Goal: Task Accomplishment & Management: Manage account settings

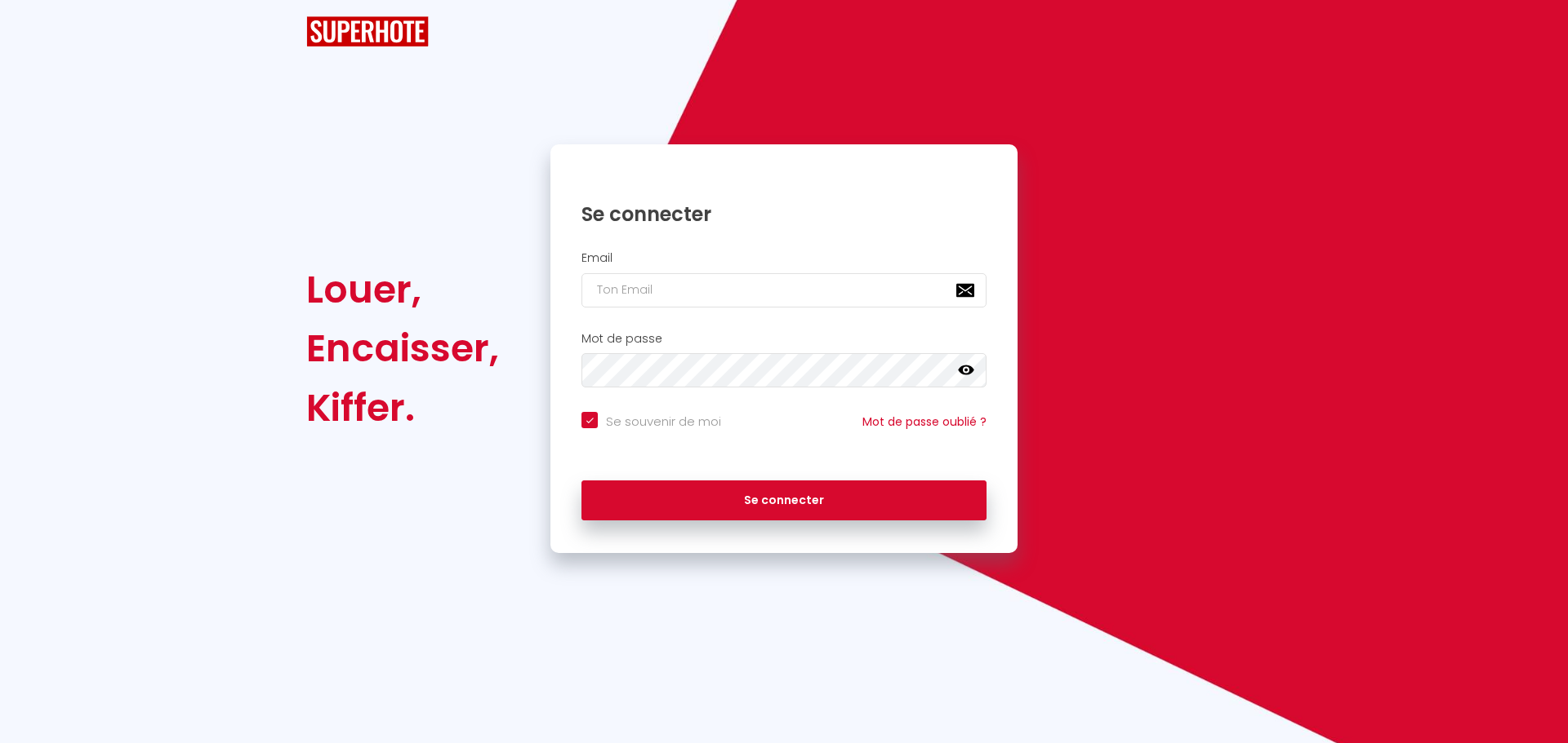
checkbox input "true"
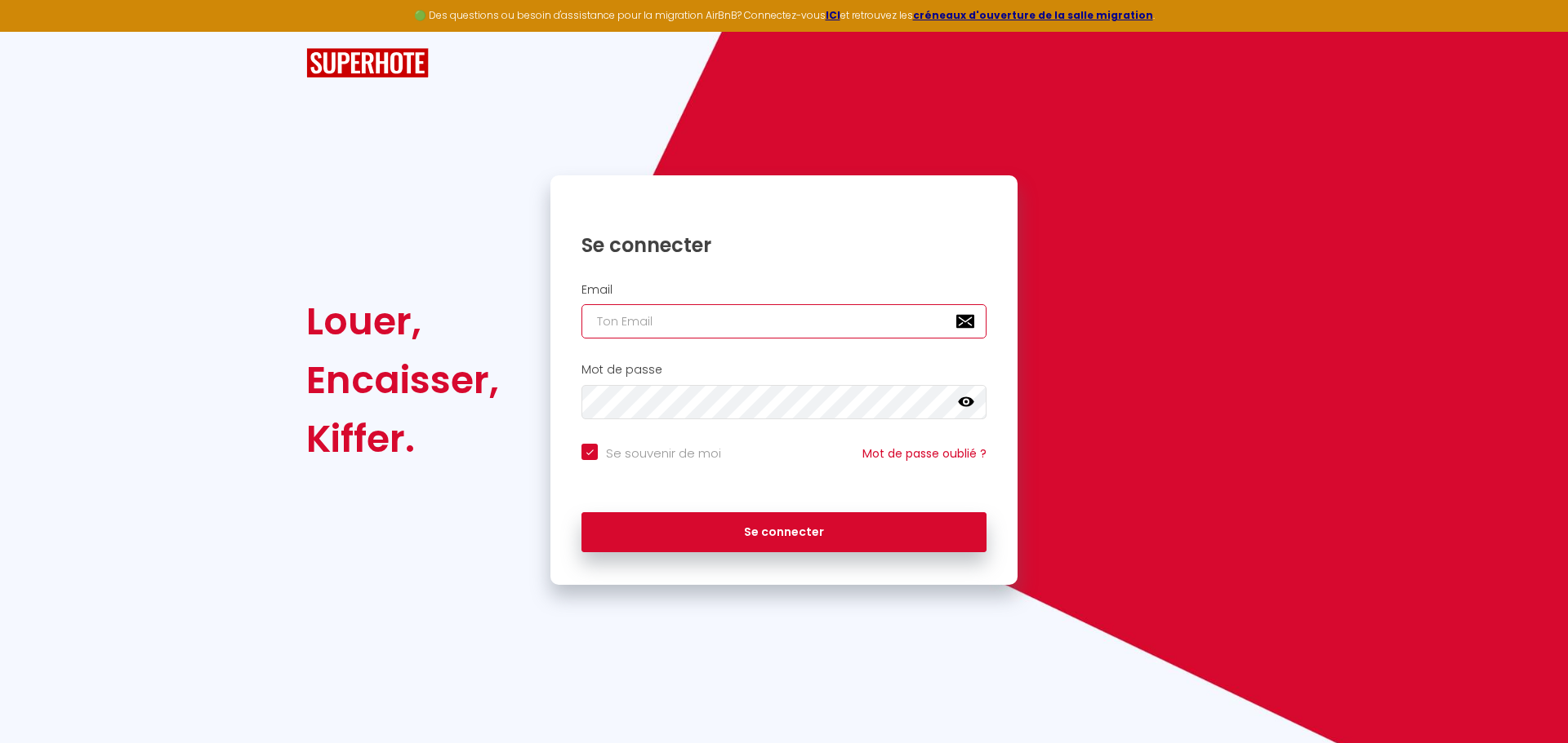
click at [648, 323] on input "email" at bounding box center [784, 322] width 405 height 34
paste input "[PERSON_NAME][EMAIL_ADDRESS][DOMAIN_NAME]"
type input "[PERSON_NAME][EMAIL_ADDRESS][DOMAIN_NAME]"
checkbox input "true"
type input "[PERSON_NAME][EMAIL_ADDRESS][DOMAIN_NAME]"
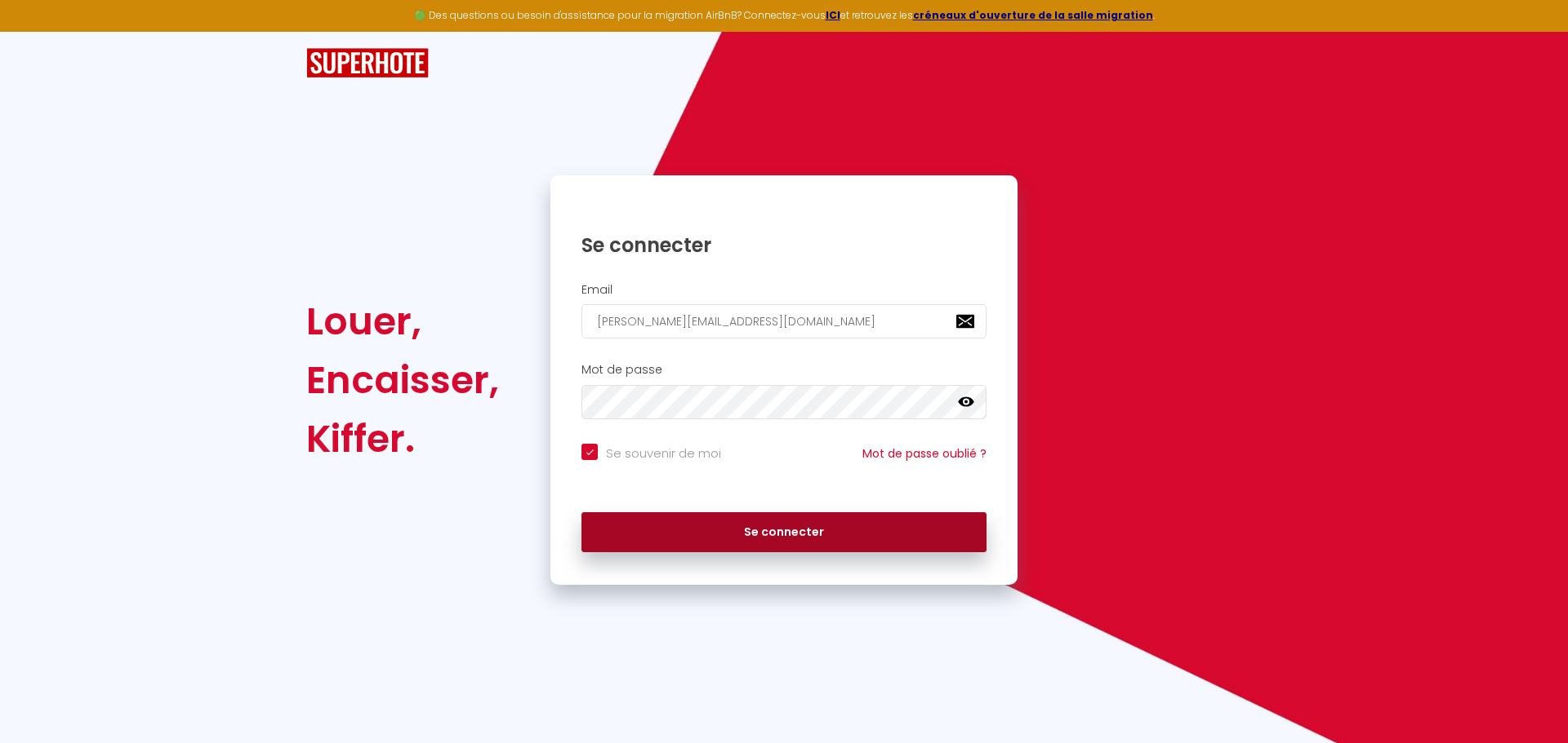
click at [779, 540] on button "Se connecter" at bounding box center [784, 533] width 405 height 41
checkbox input "true"
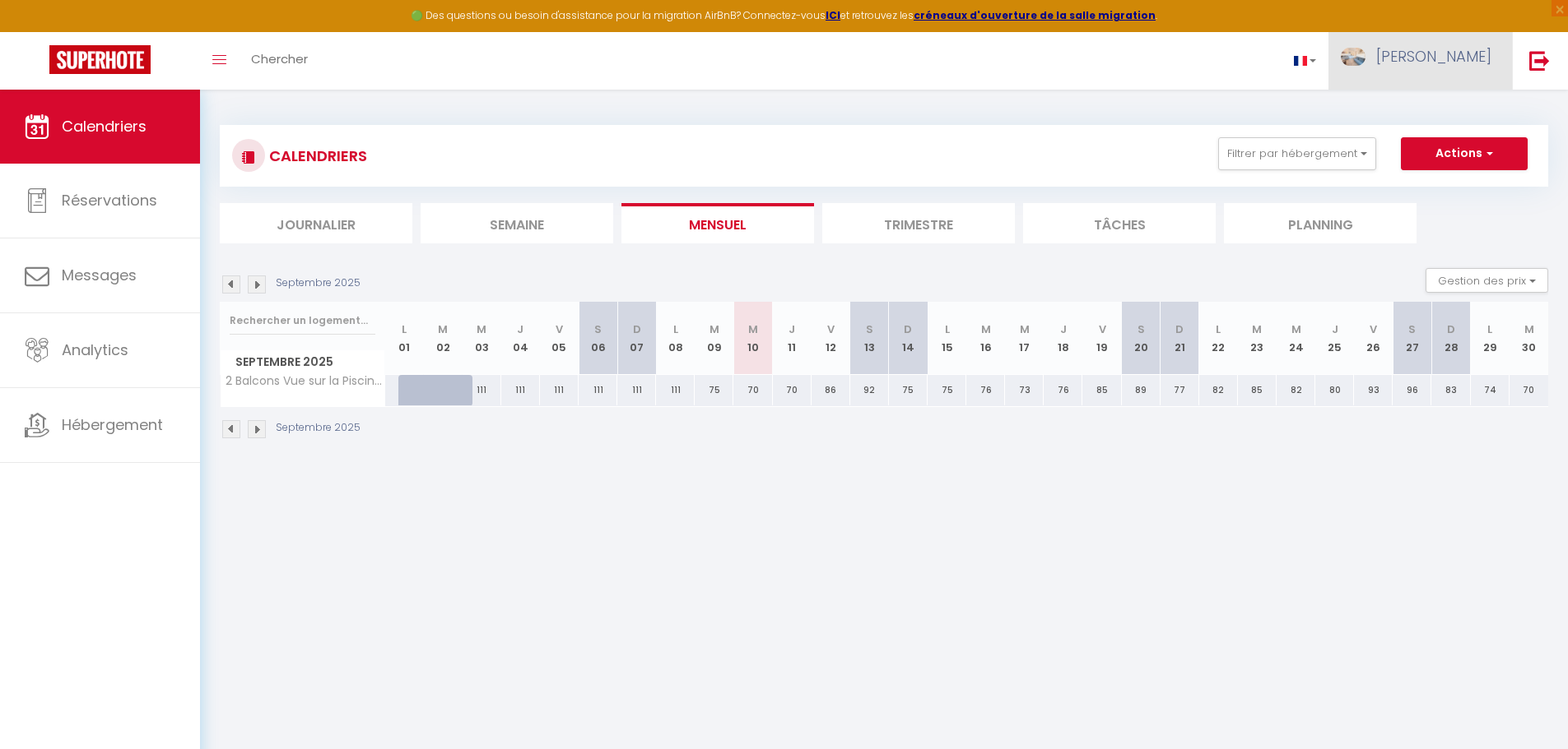
click at [1469, 50] on span "[PERSON_NAME]" at bounding box center [1434, 56] width 116 height 21
click at [1443, 116] on link "Paramètres" at bounding box center [1446, 115] width 122 height 28
select select "fr"
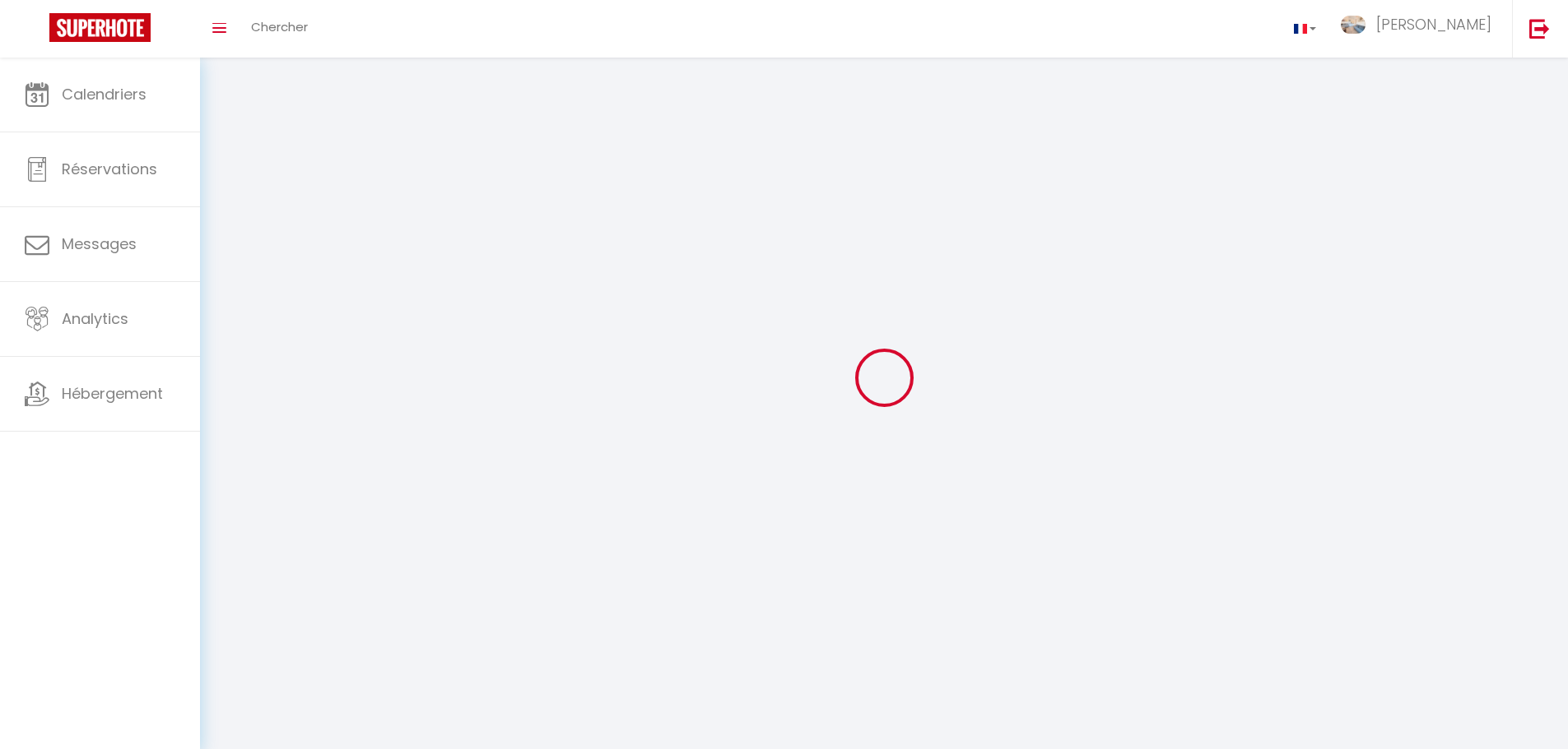
type input "[PERSON_NAME]"
type input "BACHELARD"
type input "[URL][DOMAIN_NAME]"
select select
select select "28"
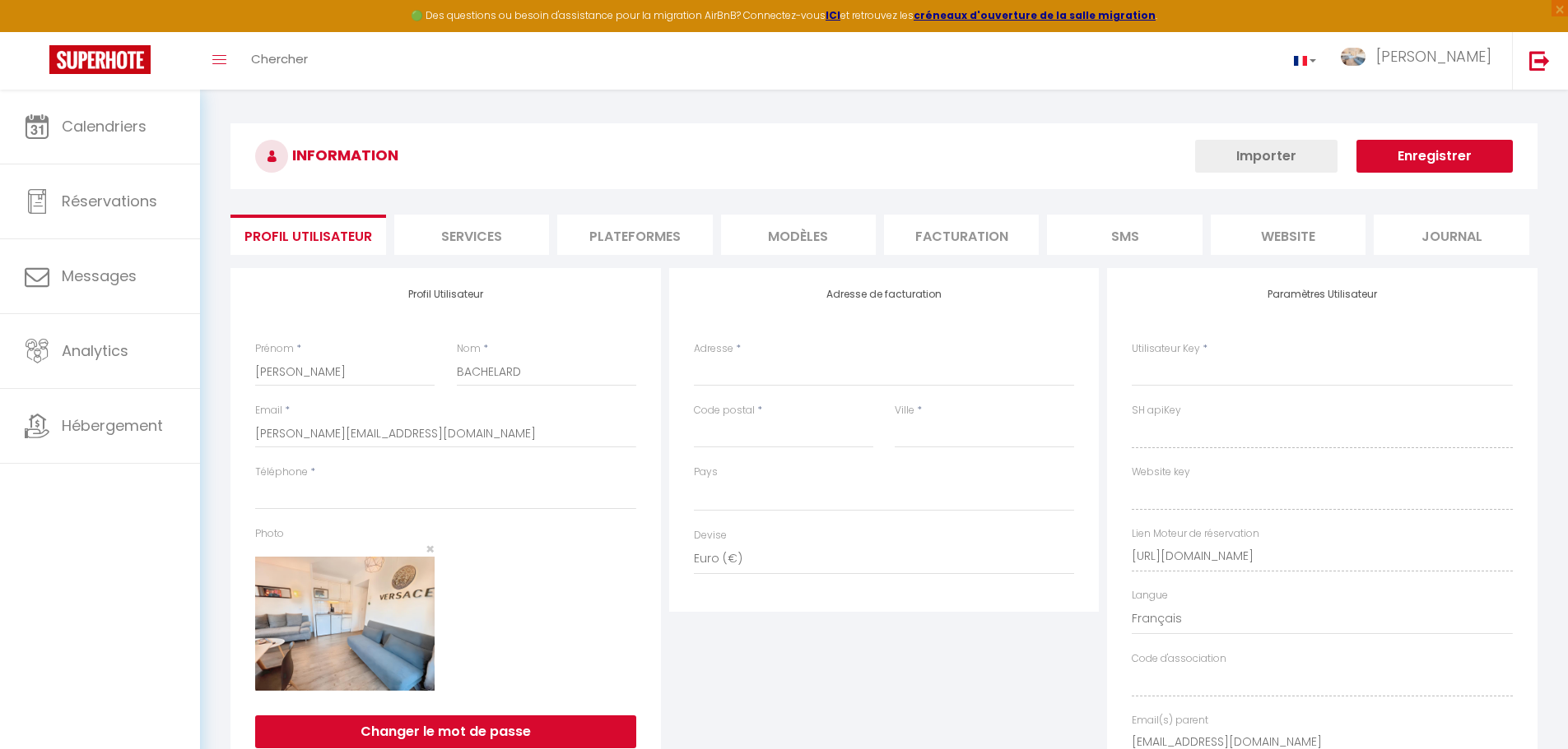
select select
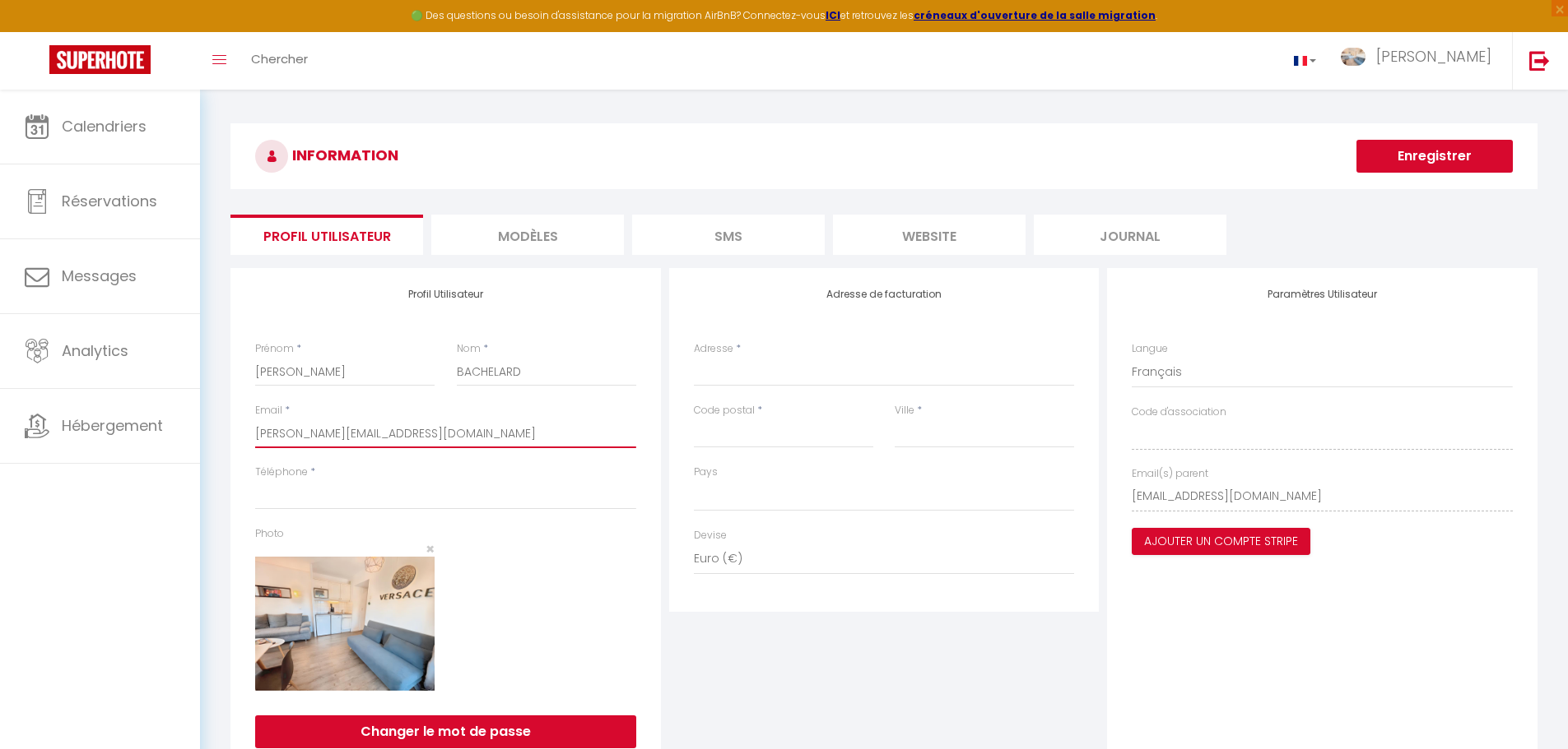
drag, startPoint x: 419, startPoint y: 427, endPoint x: 256, endPoint y: 436, distance: 163.2
click at [256, 436] on input "[PERSON_NAME][EMAIL_ADDRESS][DOMAIN_NAME]" at bounding box center [445, 434] width 381 height 30
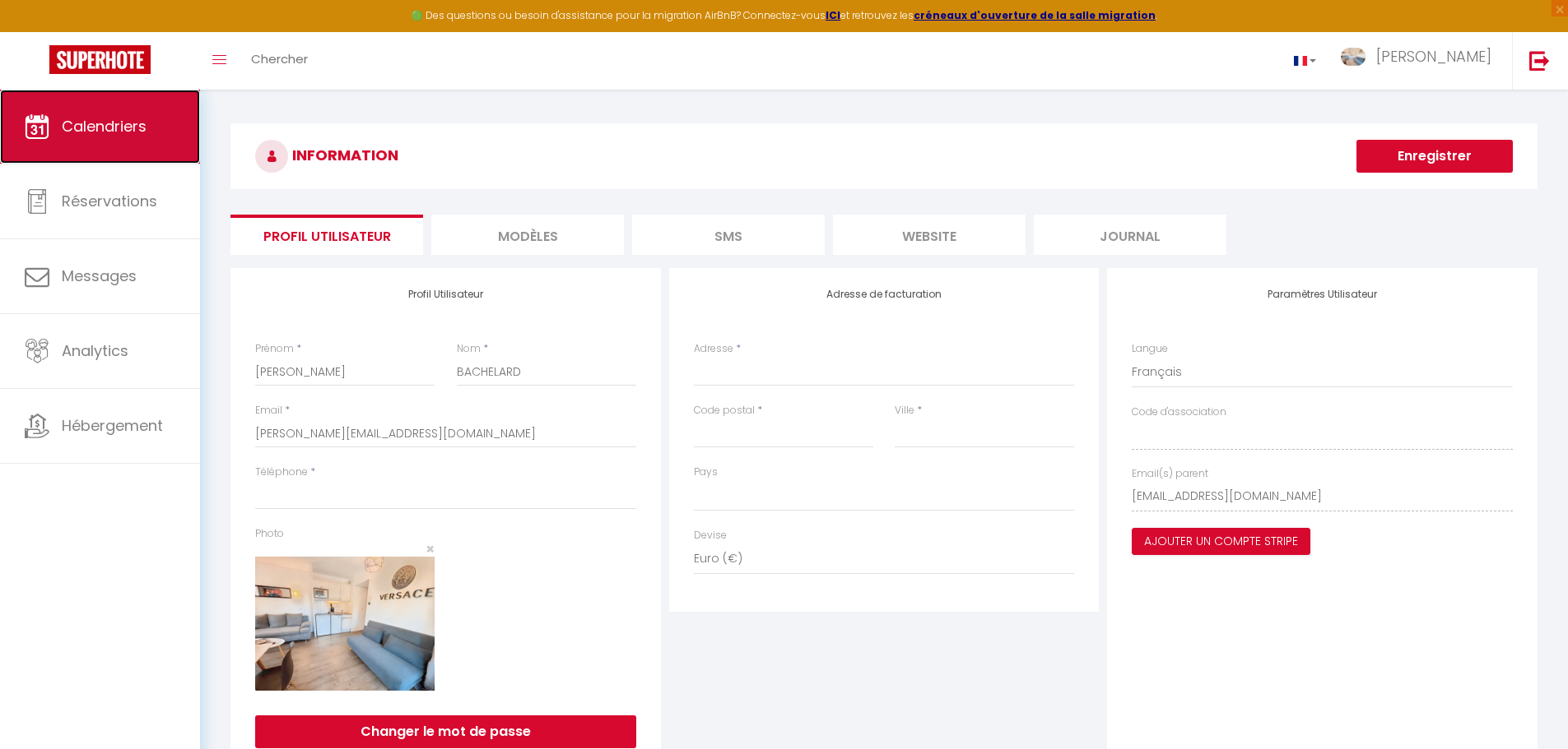
click at [147, 133] on span "Calendriers" at bounding box center [104, 126] width 85 height 21
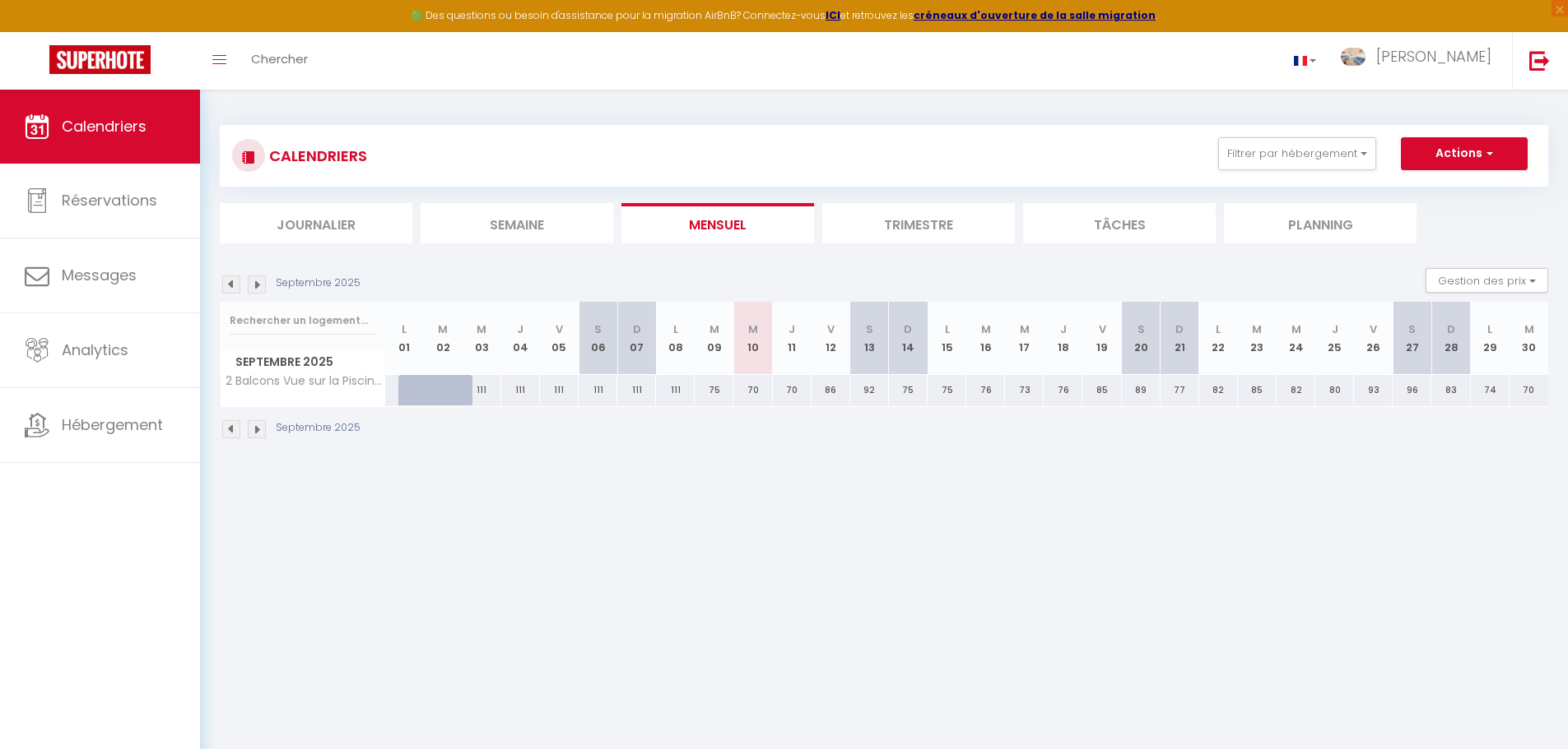
click at [233, 286] on img at bounding box center [230, 284] width 18 height 18
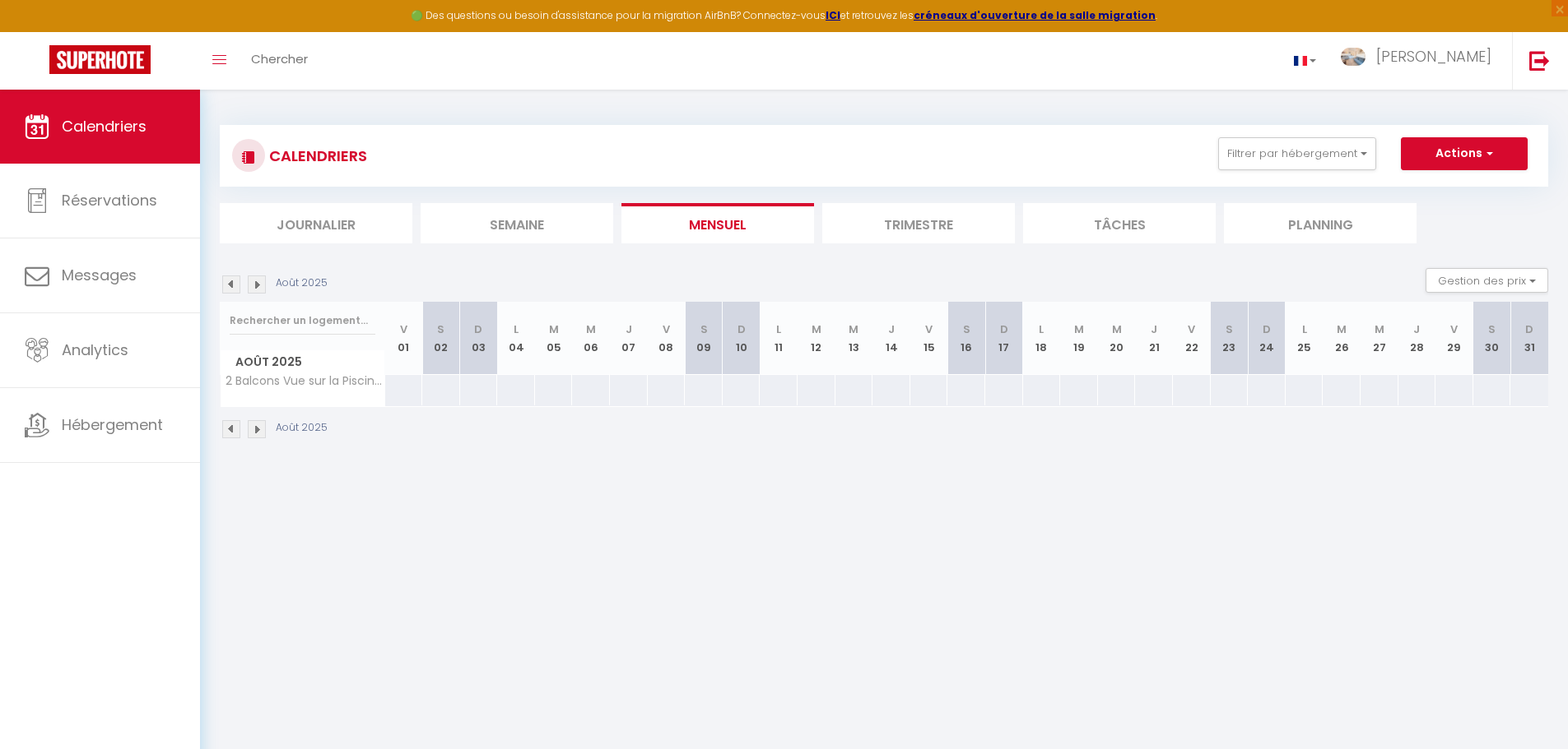
click at [260, 291] on img at bounding box center [256, 284] width 18 height 18
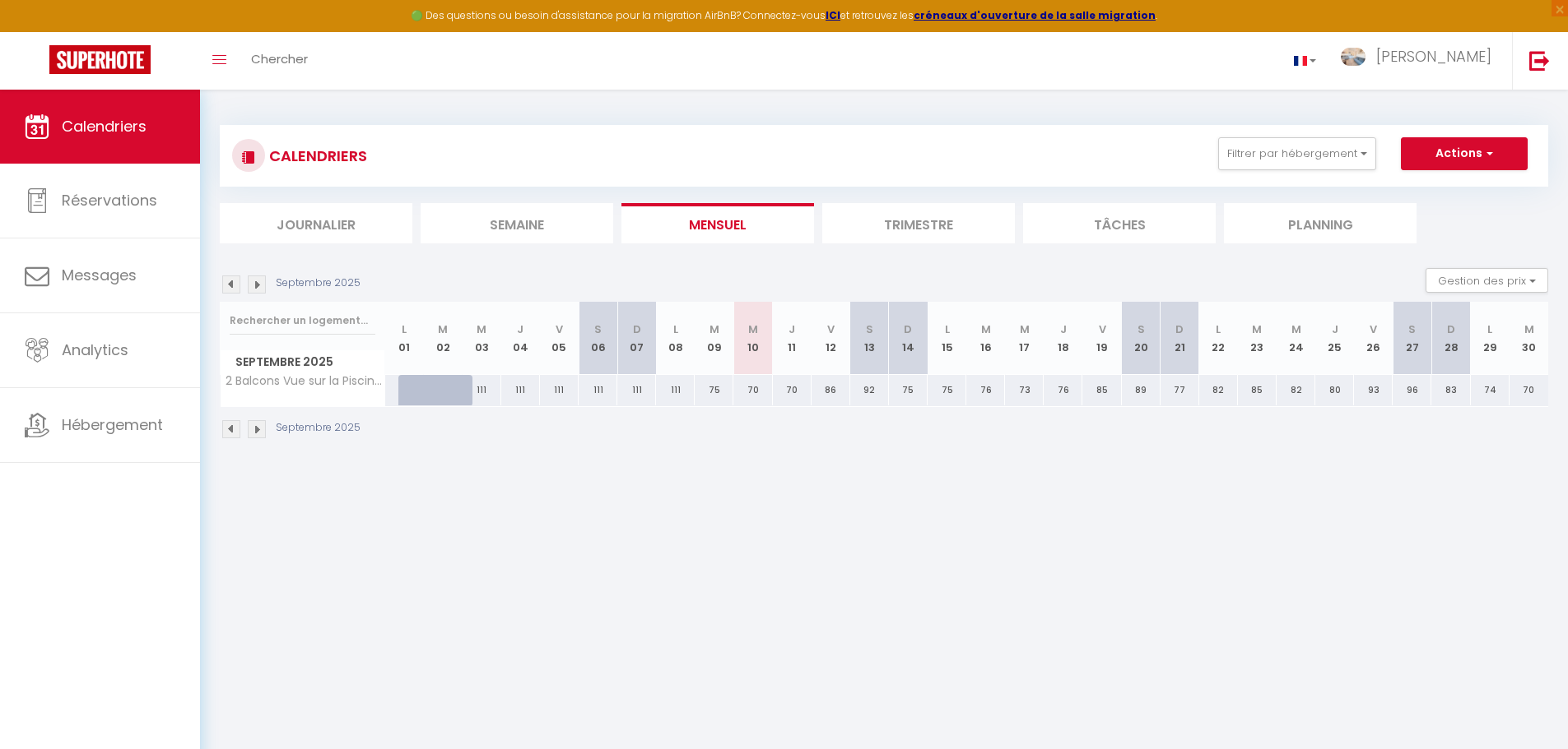
click at [919, 227] on li "Trimestre" at bounding box center [917, 223] width 193 height 40
